Goal: Task Accomplishment & Management: Manage account settings

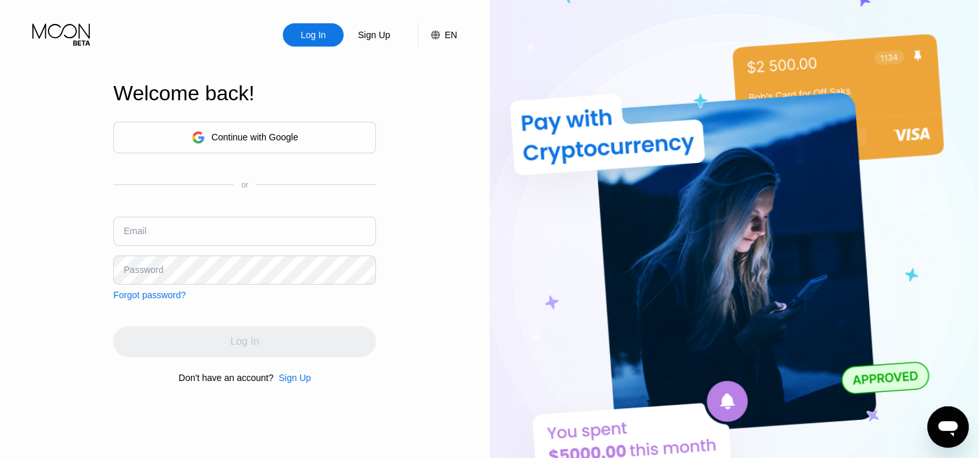
type input "[EMAIL_ADDRESS][DOMAIN_NAME]"
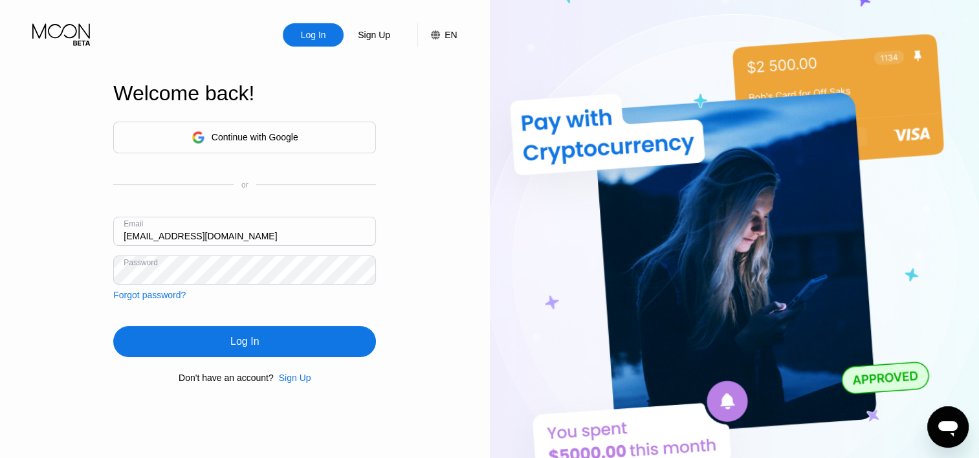
click at [227, 344] on div "Log In" at bounding box center [244, 341] width 263 height 31
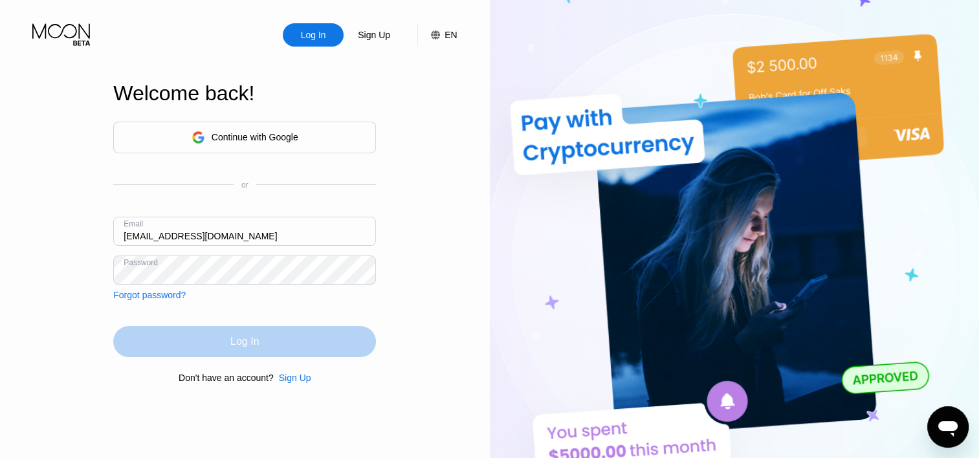
click at [242, 347] on div "Log In" at bounding box center [244, 341] width 28 height 13
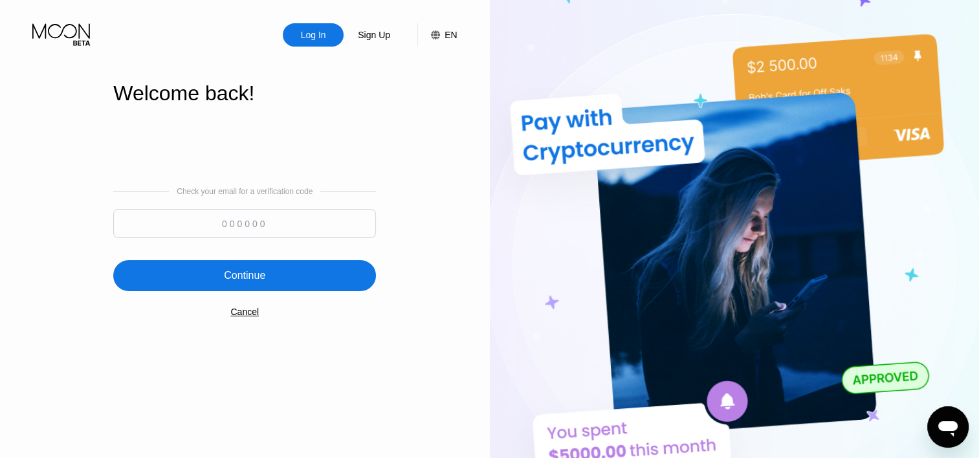
click at [309, 227] on input at bounding box center [244, 223] width 263 height 29
type input "831490"
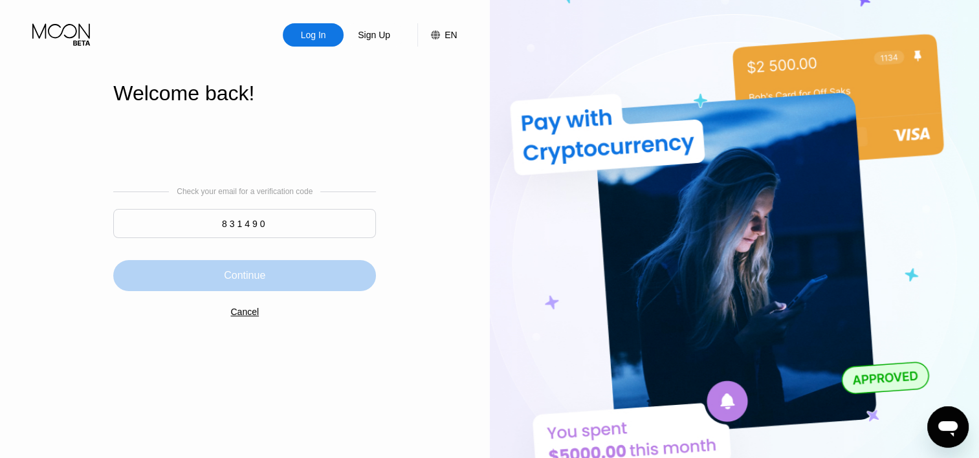
drag, startPoint x: 291, startPoint y: 274, endPoint x: 421, endPoint y: 265, distance: 130.4
click at [291, 274] on div "Continue" at bounding box center [244, 275] width 263 height 31
